Goal: Use online tool/utility: Utilize a website feature to perform a specific function

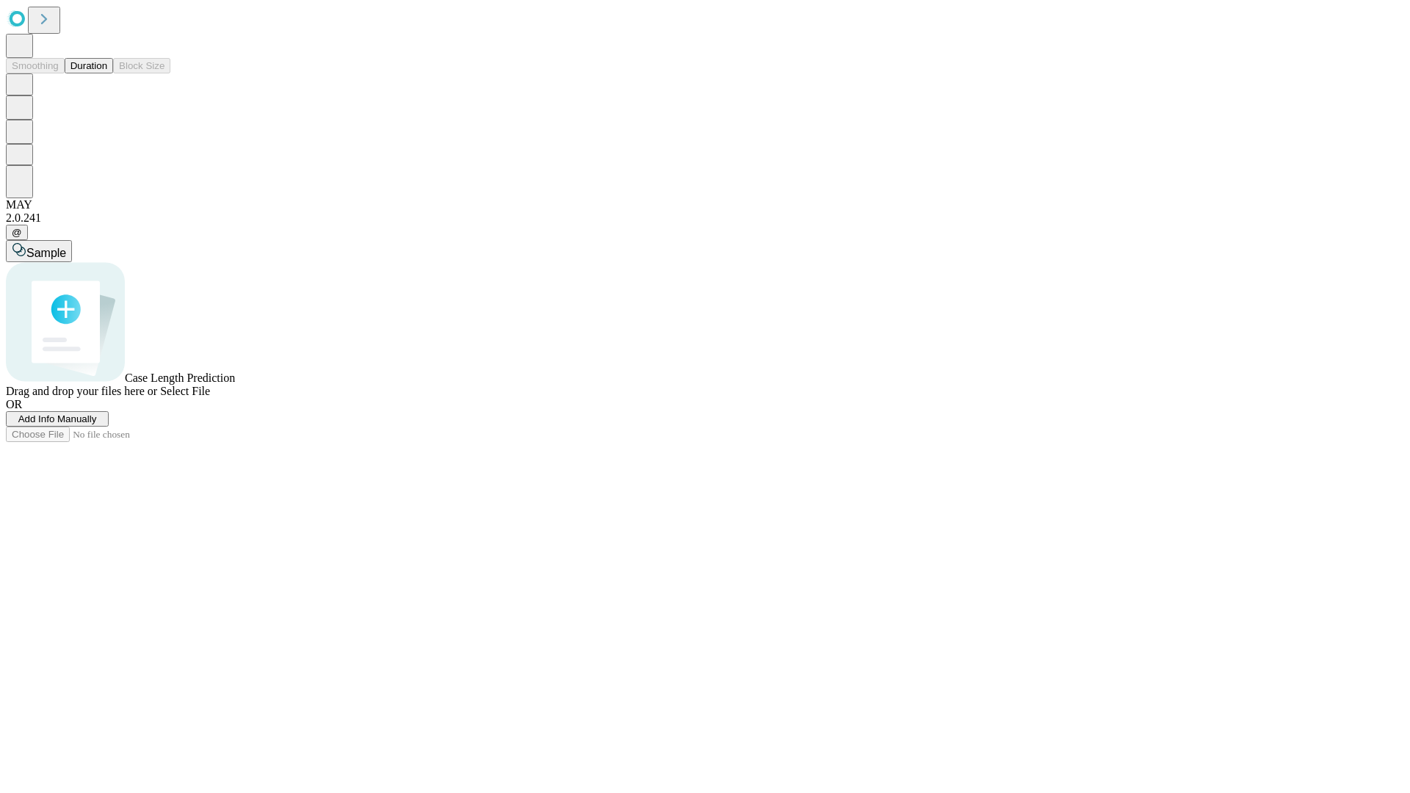
click at [107, 73] on button "Duration" at bounding box center [89, 65] width 48 height 15
click at [97, 424] on span "Add Info Manually" at bounding box center [57, 418] width 79 height 11
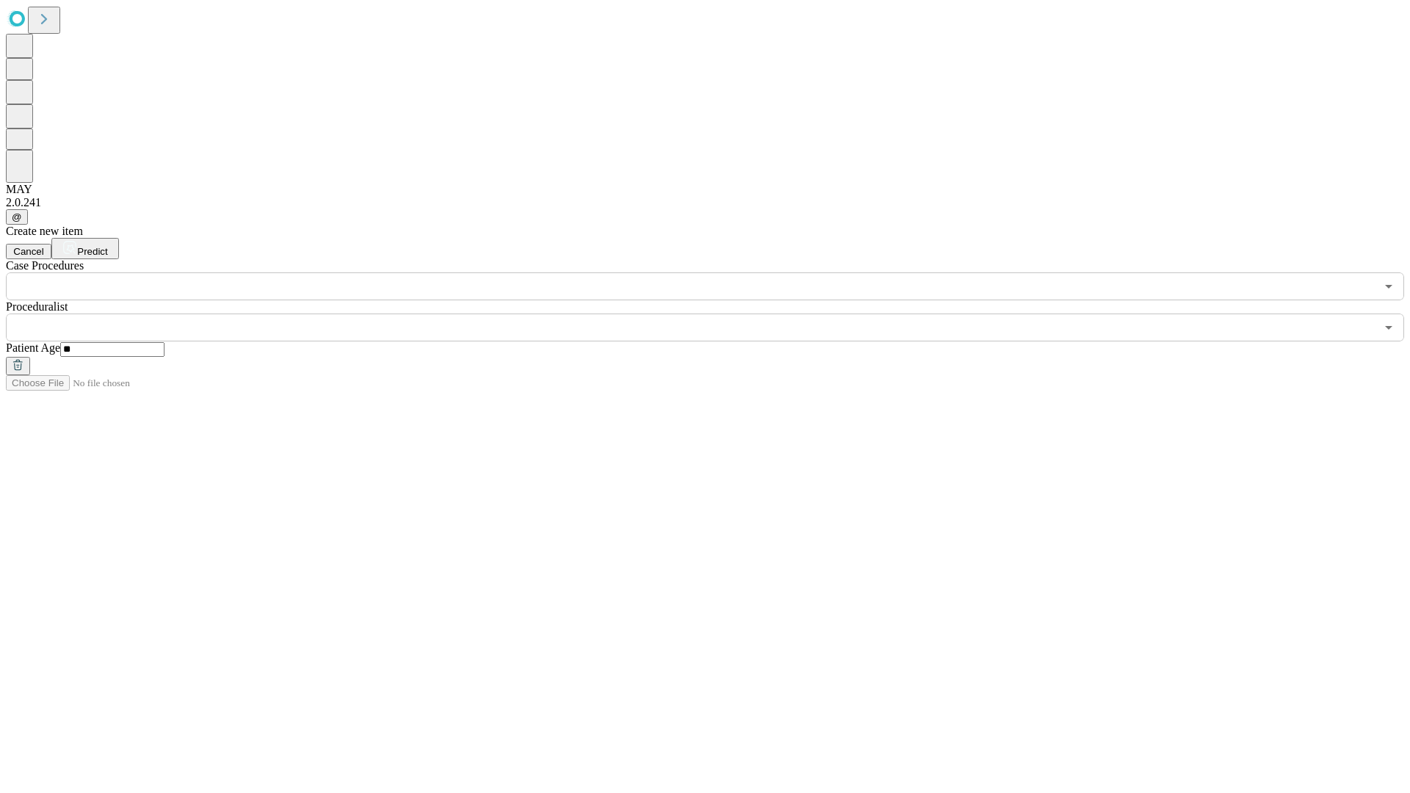
type input "**"
click at [715, 313] on input "text" at bounding box center [690, 327] width 1369 height 28
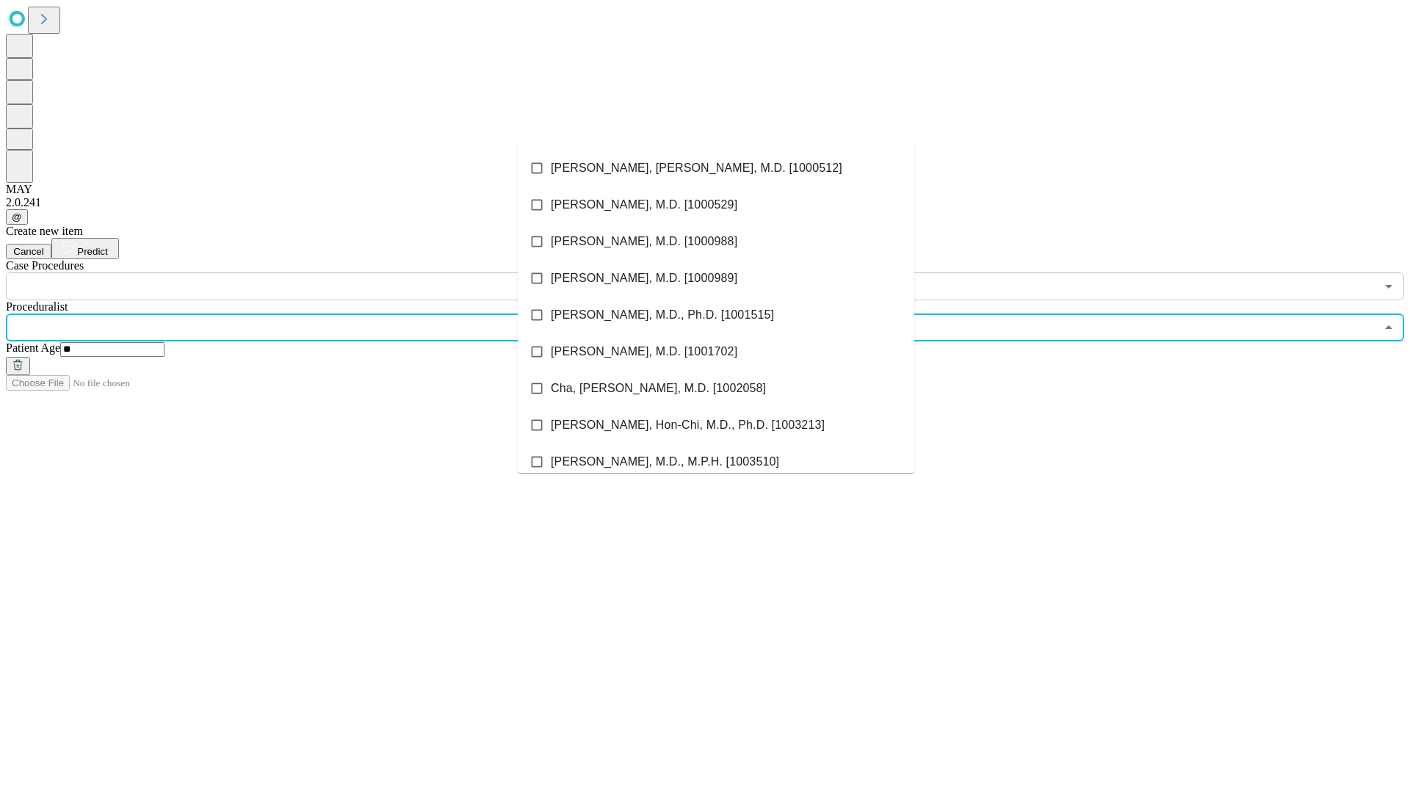
click at [716, 168] on li "[PERSON_NAME], [PERSON_NAME], M.D. [1000512]" at bounding box center [716, 168] width 396 height 37
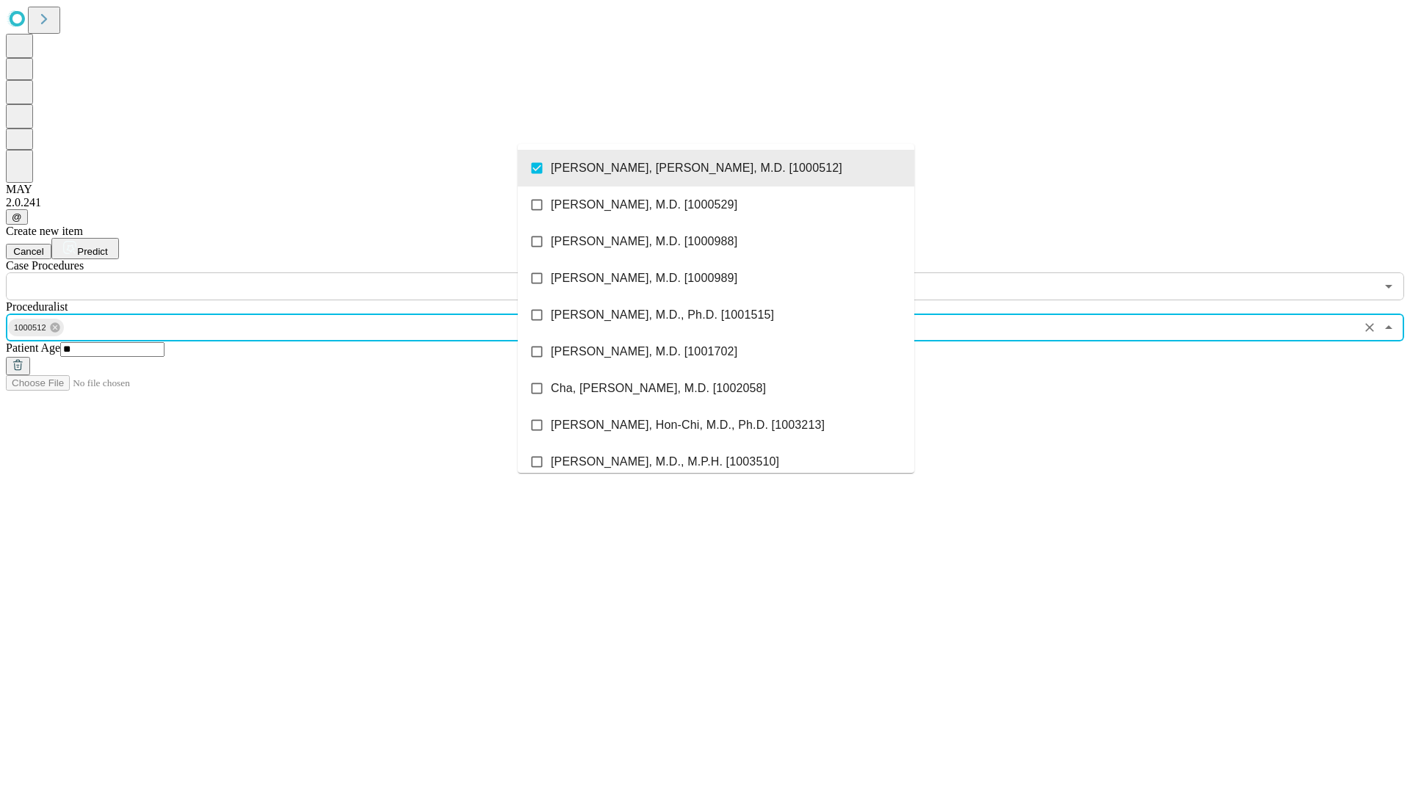
click at [308, 272] on input "text" at bounding box center [690, 286] width 1369 height 28
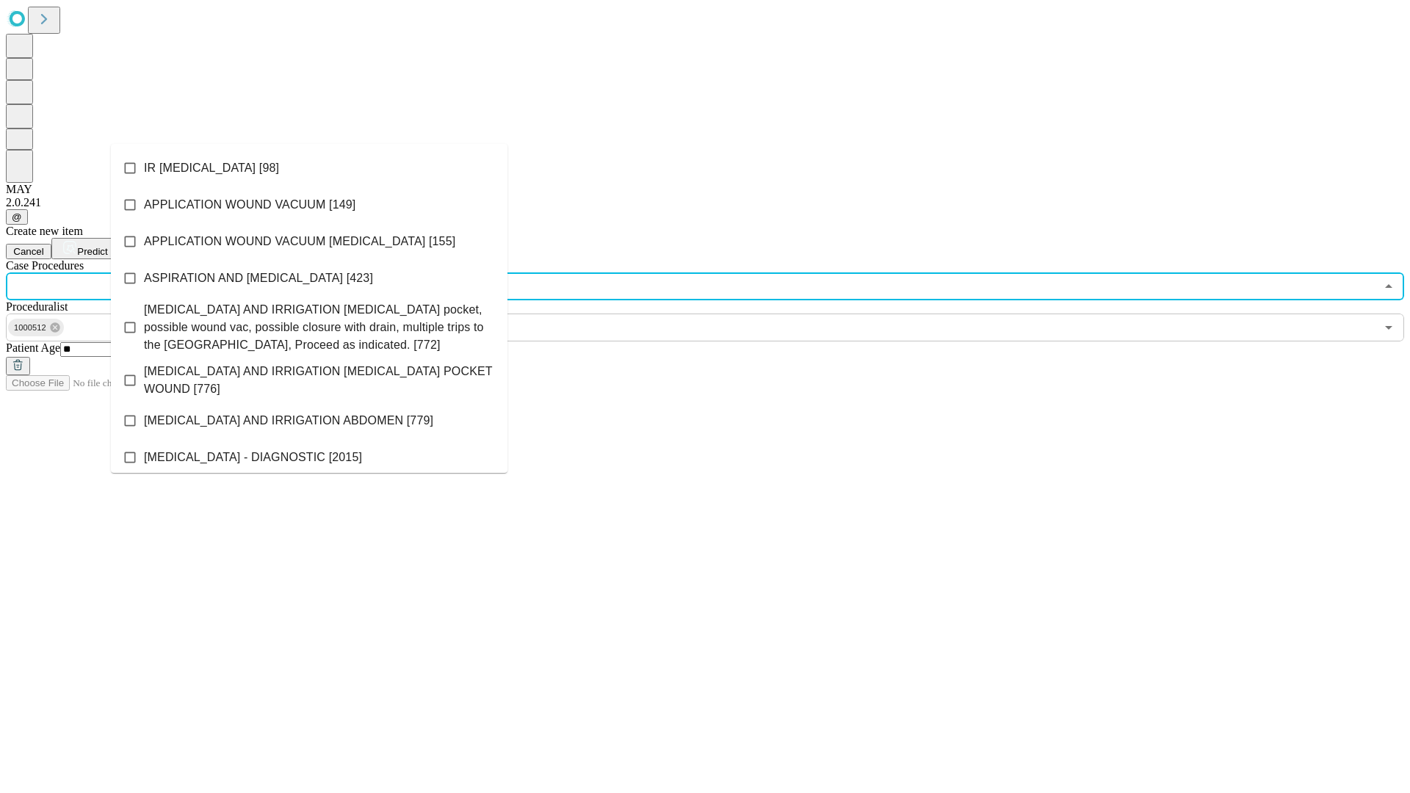
click at [309, 168] on li "IR [MEDICAL_DATA] [98]" at bounding box center [309, 168] width 396 height 37
click at [107, 246] on span "Predict" at bounding box center [92, 251] width 30 height 11
